Goal: Task Accomplishment & Management: Use online tool/utility

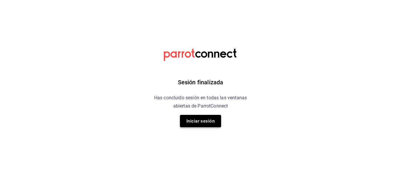
click at [199, 124] on button "Iniciar sesión" at bounding box center [200, 121] width 41 height 12
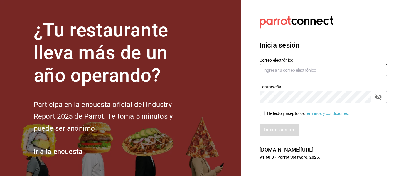
type input "animal.puebla@grupocosteno.com"
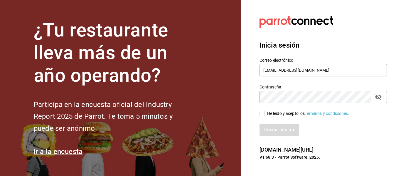
click at [275, 116] on div "He leído y acepto los Términos y condiciones." at bounding box center [308, 113] width 82 height 6
click at [265, 116] on input "He leído y acepto los Términos y condiciones." at bounding box center [262, 113] width 5 height 5
checkbox input "true"
click at [275, 127] on button "Iniciar sesión" at bounding box center [280, 130] width 40 height 12
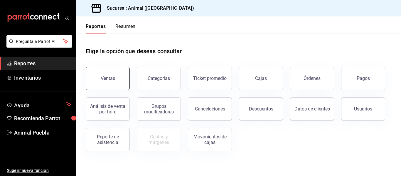
click at [118, 83] on button "Ventas" at bounding box center [108, 78] width 44 height 23
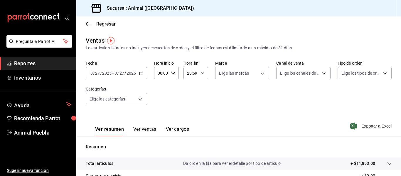
click at [142, 75] on div "[DATE] [DATE] - [DATE] [DATE]" at bounding box center [116, 73] width 61 height 12
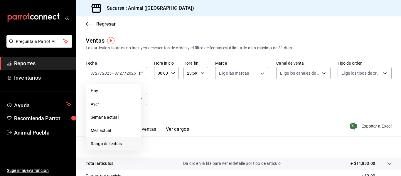
click at [105, 141] on span "Rango de fechas" at bounding box center [114, 144] width 46 height 6
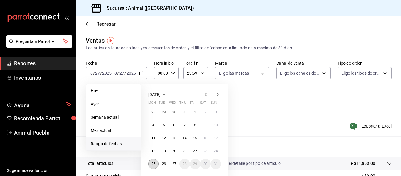
click at [156, 165] on button "25" at bounding box center [153, 164] width 10 height 11
click at [173, 164] on abbr "27" at bounding box center [174, 164] width 4 height 4
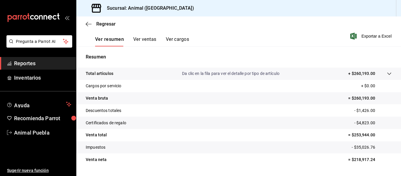
scroll to position [98, 0]
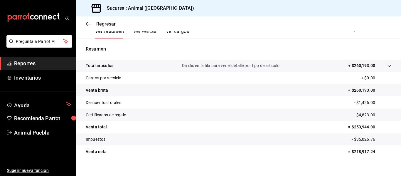
click at [375, 65] on div at bounding box center [383, 66] width 16 height 6
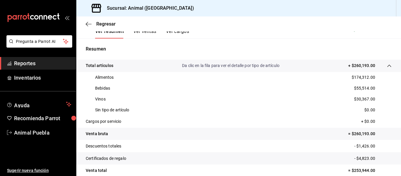
scroll to position [106, 0]
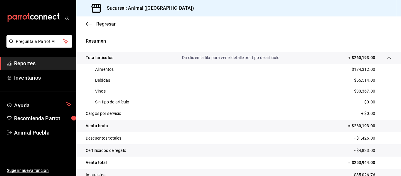
click at [296, 33] on div "Resumen Total artículos Da clic en la fila para ver el detalle por tipo de artí…" at bounding box center [238, 116] width 325 height 170
click at [287, 32] on div "Resumen Total artículos Da clic en la fila para ver el detalle por tipo de artí…" at bounding box center [238, 116] width 325 height 170
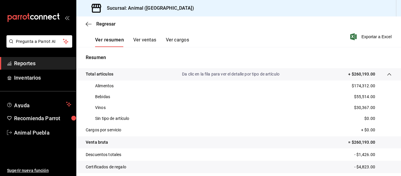
scroll to position [92, 0]
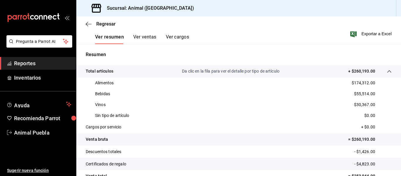
click at [308, 26] on div "Regresar" at bounding box center [238, 23] width 325 height 15
click at [300, 26] on div "Regresar" at bounding box center [238, 23] width 325 height 15
